Goal: Task Accomplishment & Management: Use online tool/utility

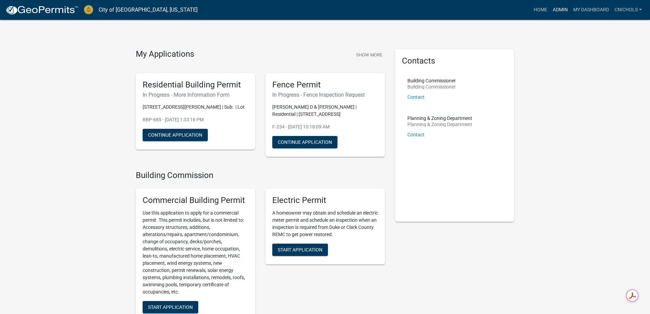
click at [561, 7] on link "Admin" at bounding box center [560, 9] width 20 height 13
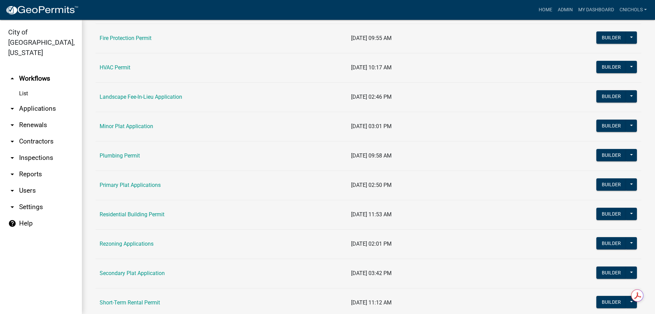
scroll to position [307, 0]
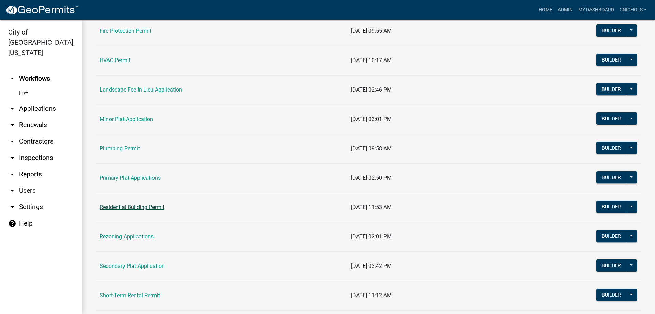
click at [121, 206] on link "Residential Building Permit" at bounding box center [132, 207] width 65 height 6
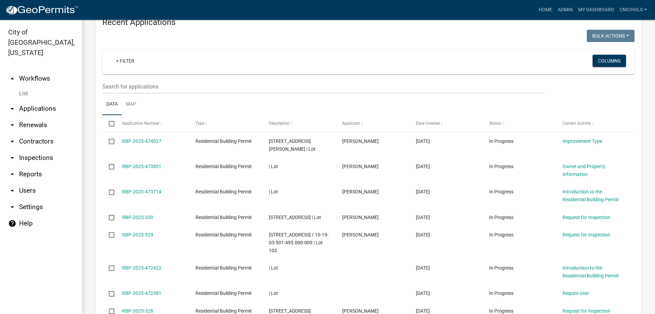
scroll to position [307, 0]
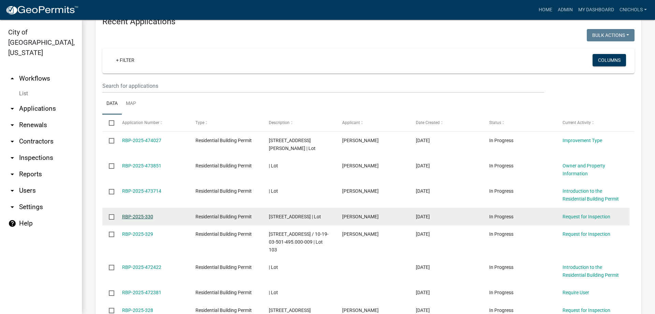
click at [146, 214] on link "RBP-2025-330" at bounding box center [137, 216] width 31 height 5
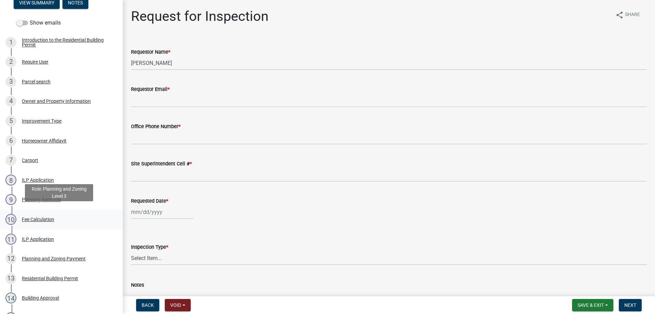
scroll to position [102, 0]
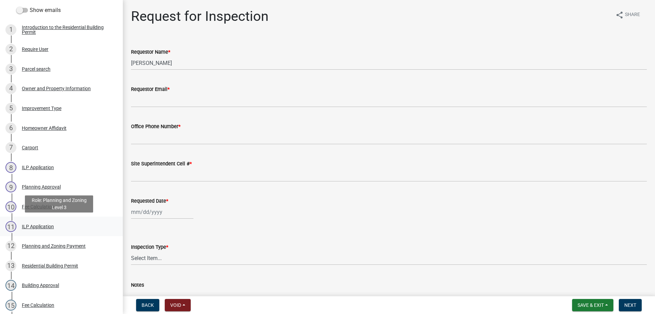
click at [33, 226] on div "ILP Application" at bounding box center [38, 226] width 32 height 5
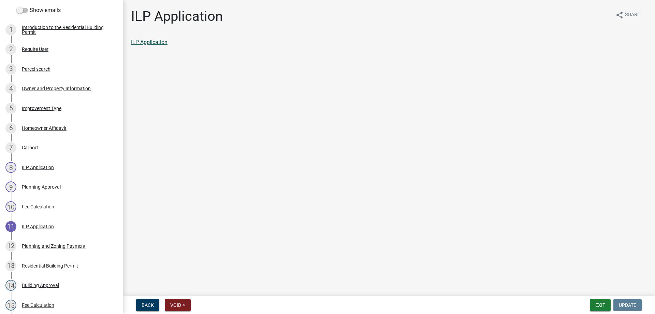
click at [142, 45] on link "ILP Application" at bounding box center [149, 42] width 37 height 6
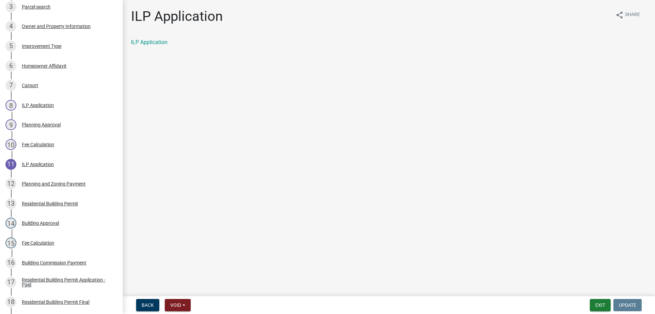
scroll to position [0, 0]
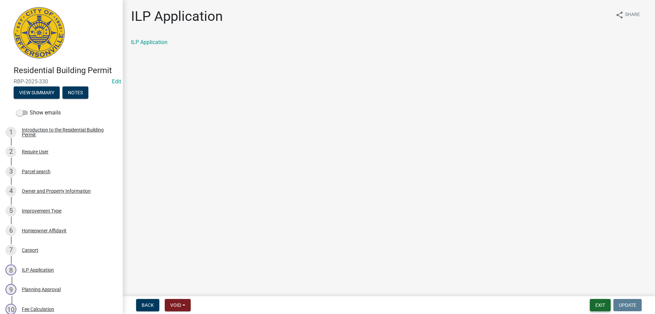
click at [599, 304] on button "Exit" at bounding box center [600, 305] width 21 height 12
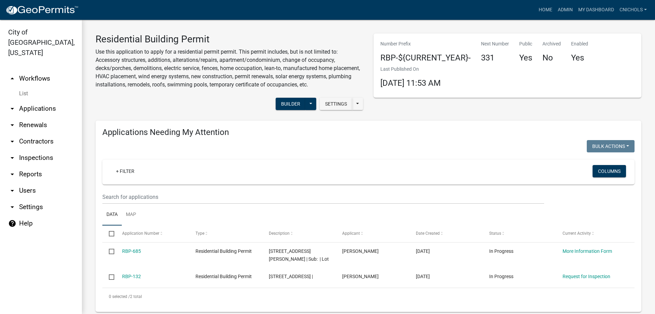
click at [34, 166] on link "arrow_drop_down Reports" at bounding box center [41, 174] width 82 height 16
select select "0: null"
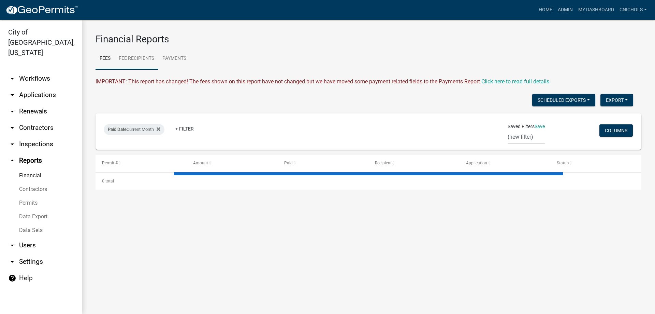
click at [137, 58] on link "Fee Recipients" at bounding box center [137, 59] width 44 height 22
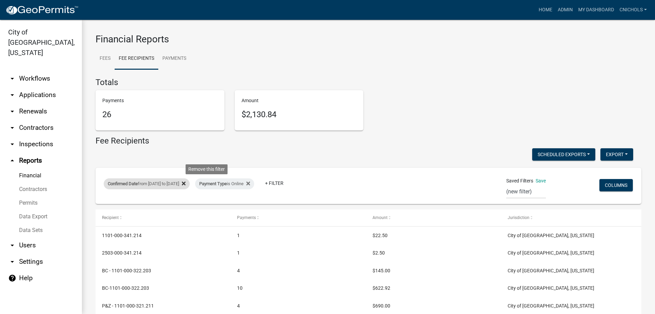
click at [186, 184] on icon at bounding box center [184, 183] width 4 height 5
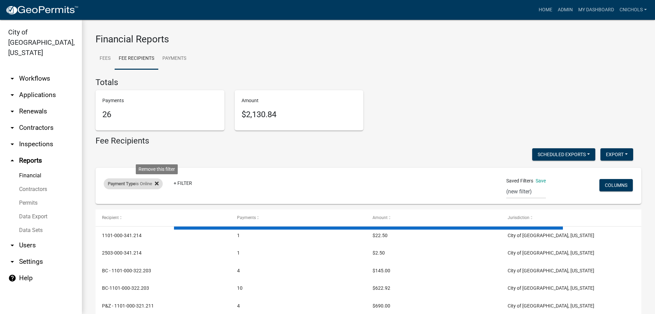
click at [158, 182] on icon at bounding box center [157, 183] width 4 height 5
click at [116, 185] on link "+ Filter" at bounding box center [118, 185] width 29 height 12
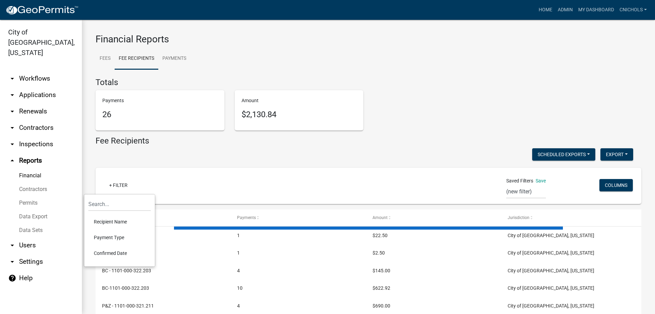
click at [113, 251] on li "Confirmed Date" at bounding box center [119, 253] width 62 height 16
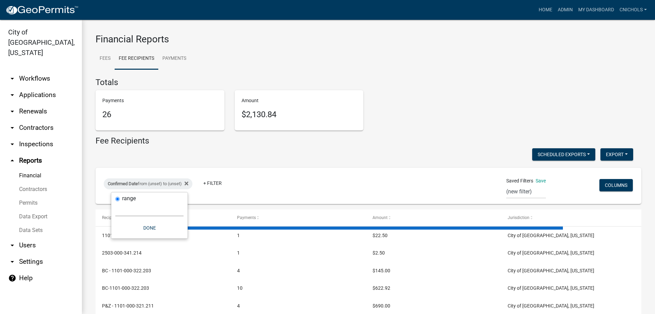
click at [130, 211] on select "[DATE] [DATE] Current Week Previous Week Current Month Last Month Current Calen…" at bounding box center [149, 209] width 68 height 14
select select "custom"
click at [115, 202] on select "[DATE] [DATE] Current Week Previous Week Current Month Last Month Current Calen…" at bounding box center [149, 209] width 68 height 14
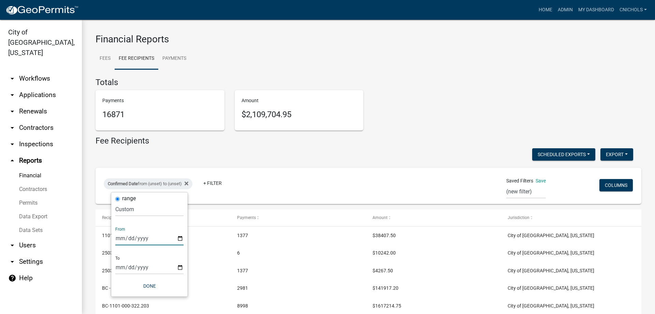
click at [179, 237] on input "date" at bounding box center [149, 238] width 68 height 14
type input "[DATE]"
drag, startPoint x: 185, startPoint y: 267, endPoint x: 182, endPoint y: 263, distance: 4.8
click at [185, 267] on input "date" at bounding box center [154, 267] width 68 height 14
type input "[DATE]"
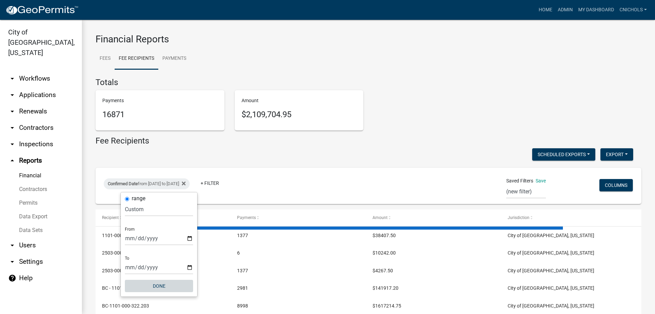
click at [162, 287] on button "Done" at bounding box center [159, 285] width 68 height 12
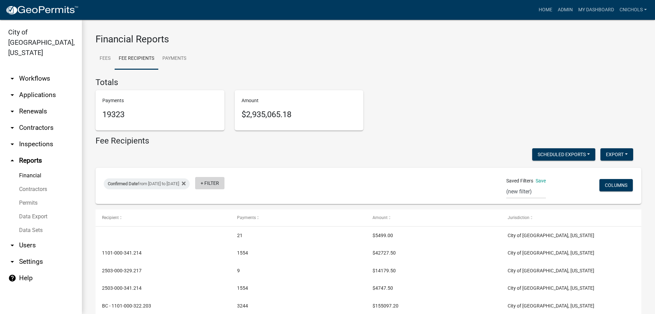
click at [225, 180] on link "+ Filter" at bounding box center [209, 183] width 29 height 12
click at [222, 233] on li "Payment Type" at bounding box center [235, 235] width 62 height 16
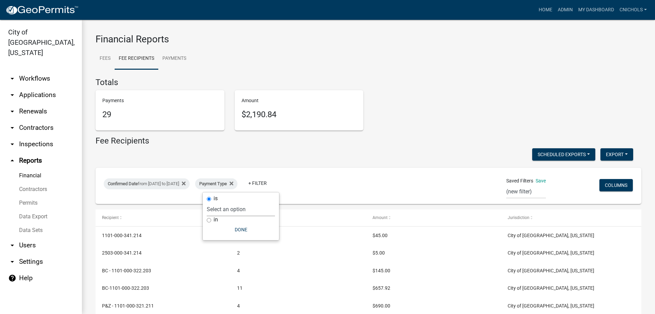
click at [222, 211] on select "Select an option Online CreditCardPOS Check Cash" at bounding box center [241, 209] width 68 height 14
select select "Cash"
click at [215, 202] on select "Select an option Online CreditCardPOS Check Cash" at bounding box center [241, 209] width 68 height 14
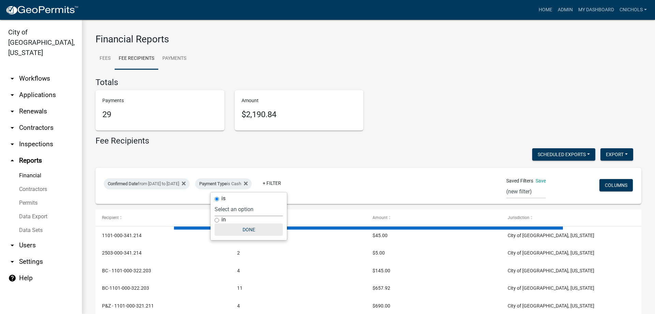
click at [254, 230] on button "Done" at bounding box center [249, 229] width 68 height 12
